Goal: Task Accomplishment & Management: Manage account settings

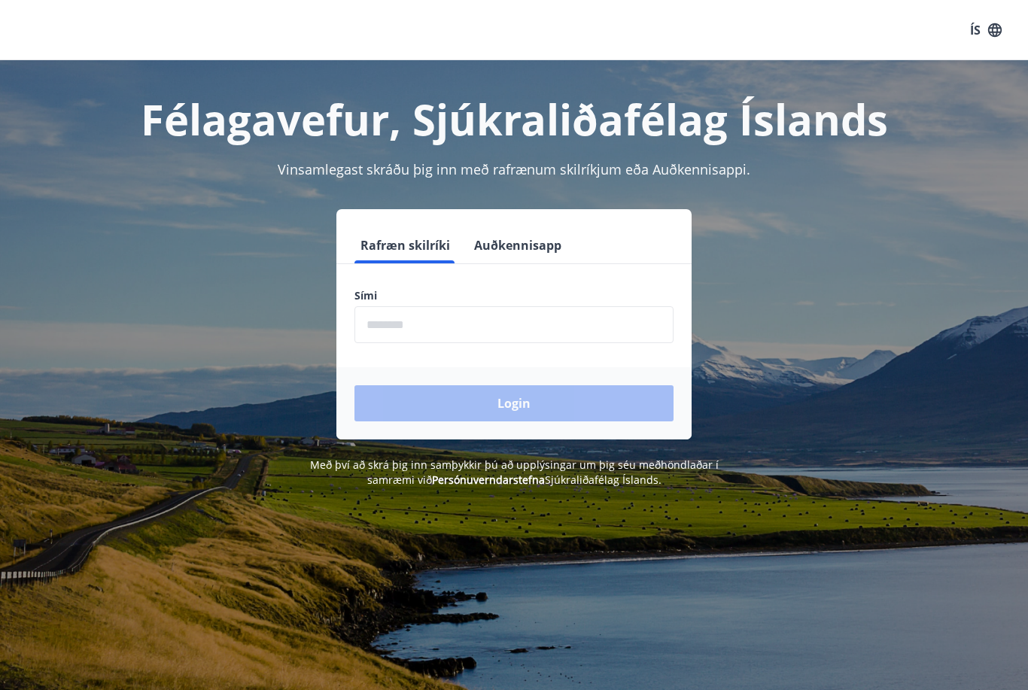
click at [424, 308] on input "phone" at bounding box center [514, 324] width 319 height 37
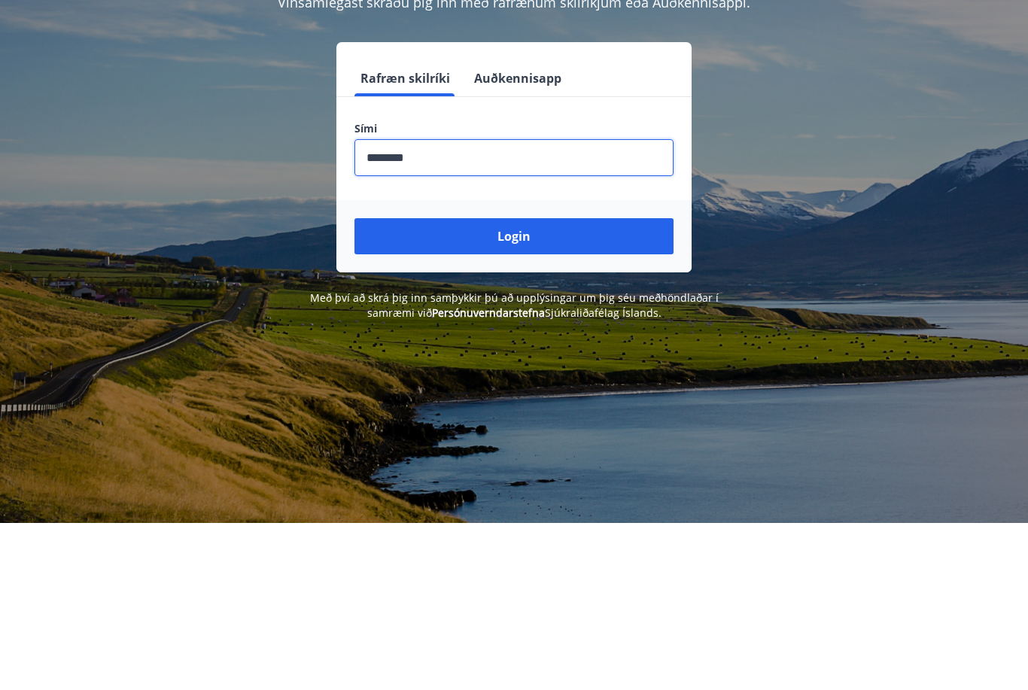
click at [528, 385] on button "Login" at bounding box center [514, 403] width 319 height 36
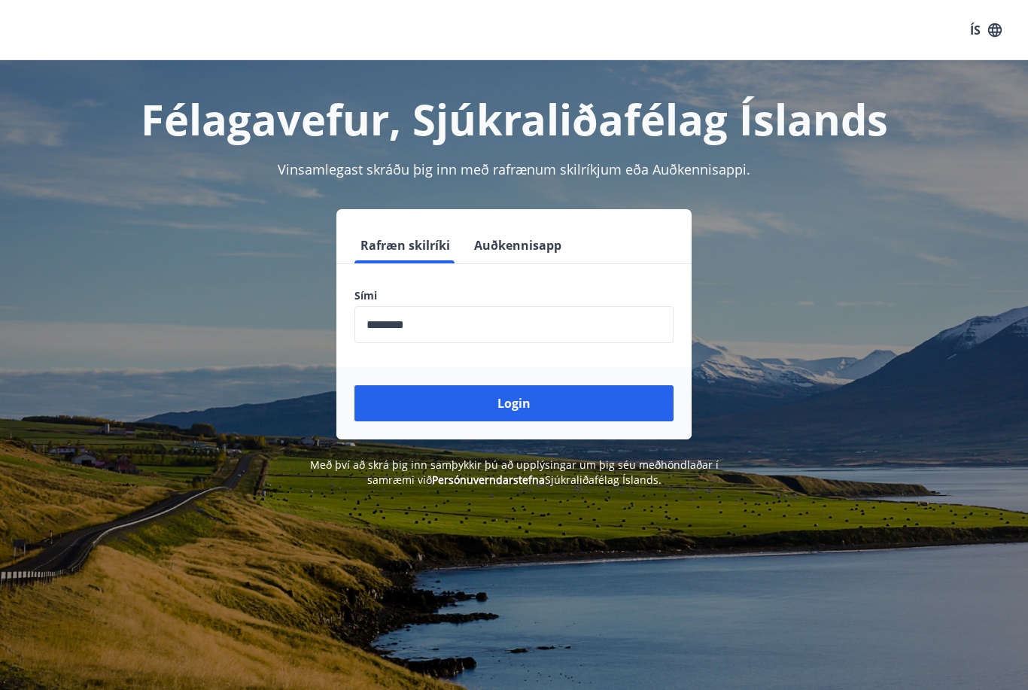
click at [476, 333] on input "phone" at bounding box center [514, 324] width 319 height 37
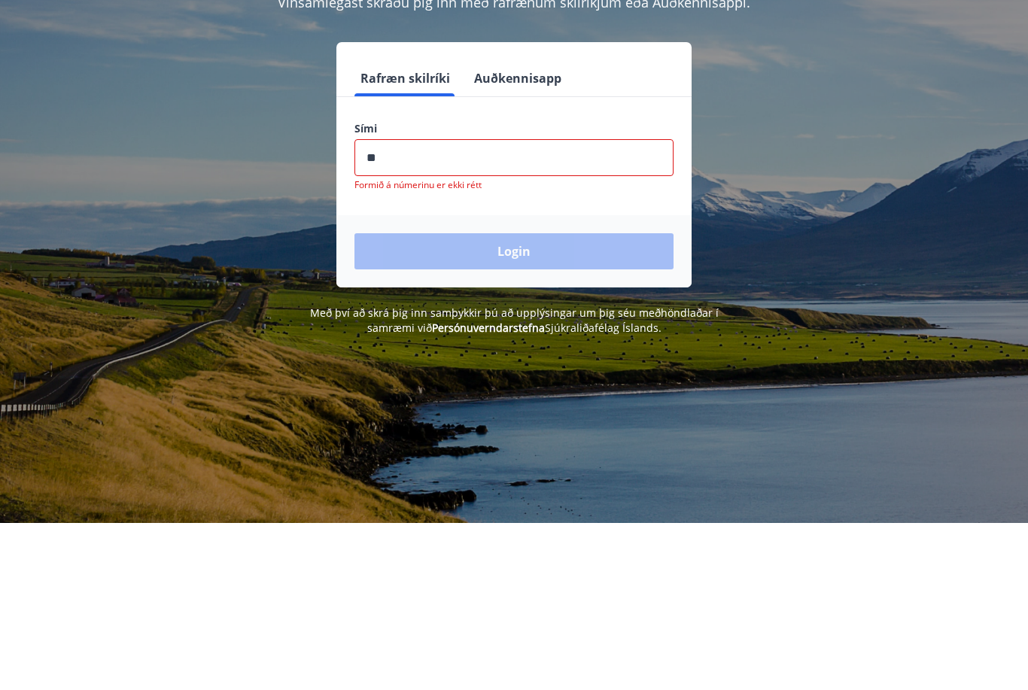
type input "*"
